Goal: Transaction & Acquisition: Subscribe to service/newsletter

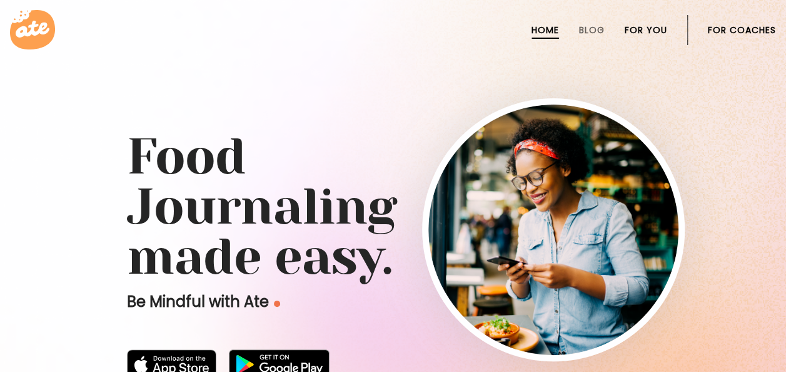
click at [647, 27] on link "For You" at bounding box center [646, 30] width 43 height 10
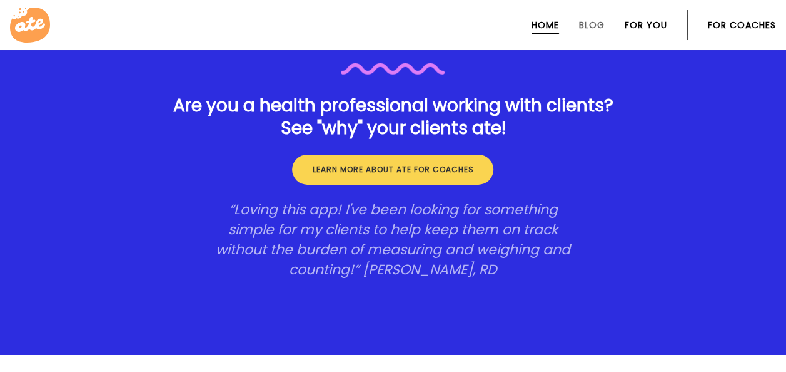
scroll to position [1927, 0]
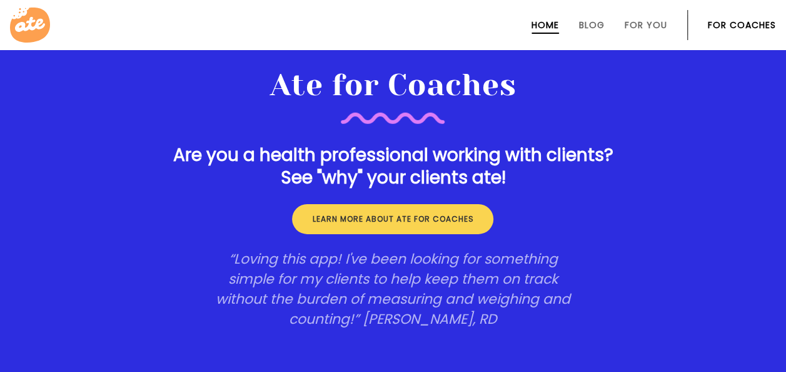
click at [731, 201] on section "Ate for Coaches Are you a health professional working with clients? See "why" y…" at bounding box center [393, 198] width 786 height 412
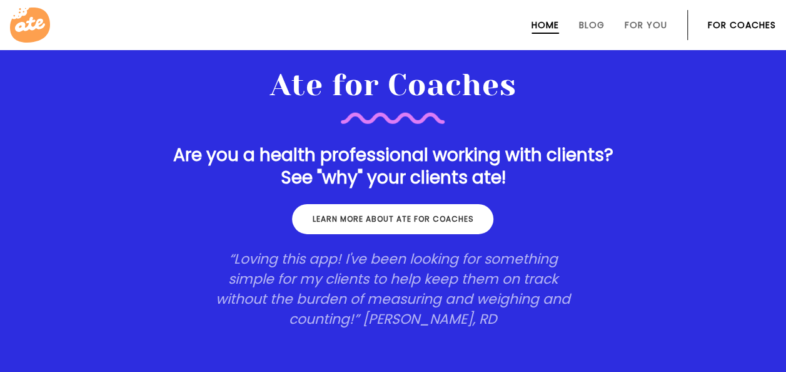
click at [490, 219] on link "Learn more about ate for coaches" at bounding box center [392, 219] width 201 height 30
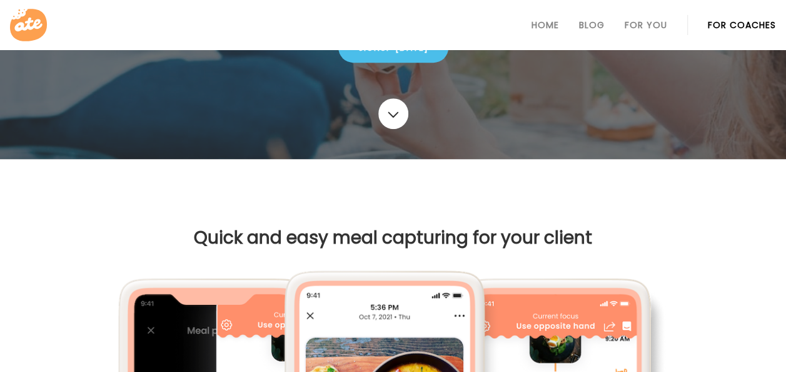
scroll to position [389, 0]
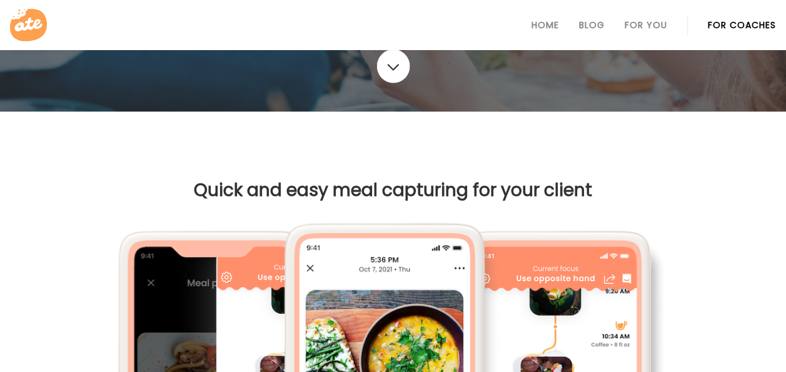
click at [390, 67] on link at bounding box center [393, 66] width 33 height 34
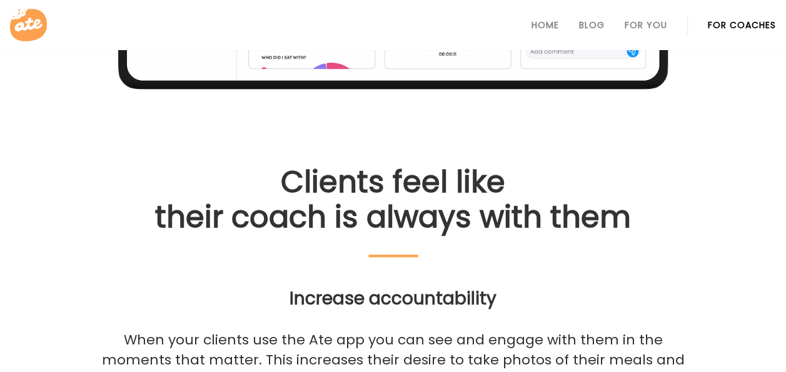
scroll to position [1521, 0]
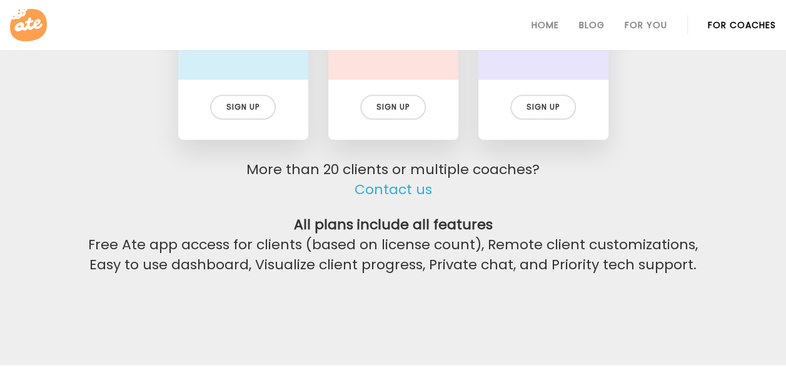
scroll to position [3045, 0]
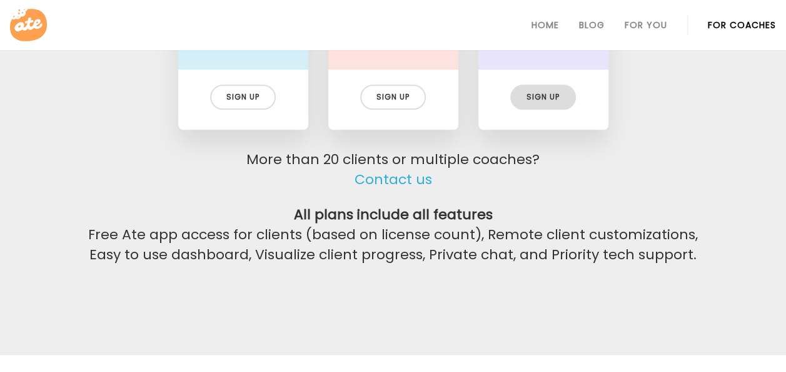
click at [563, 98] on div "Sign up" at bounding box center [543, 96] width 66 height 25
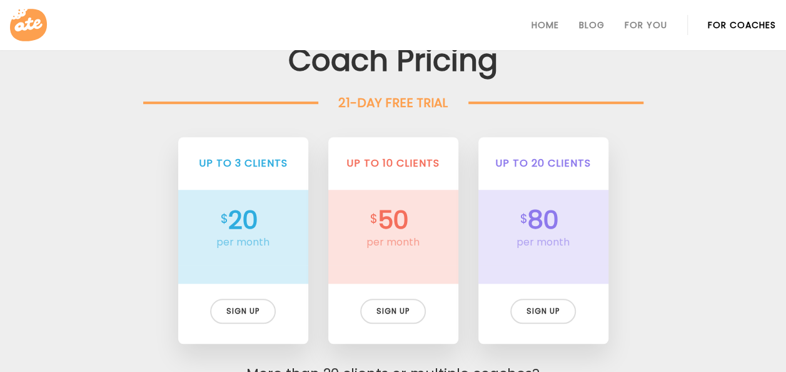
scroll to position [2831, 0]
